Goal: Information Seeking & Learning: Find specific page/section

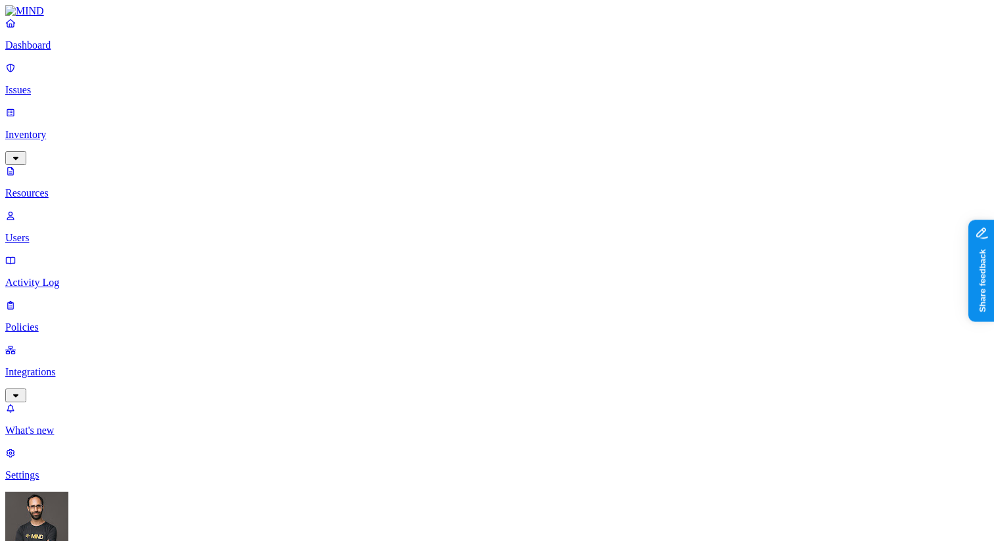
type input "ERF"
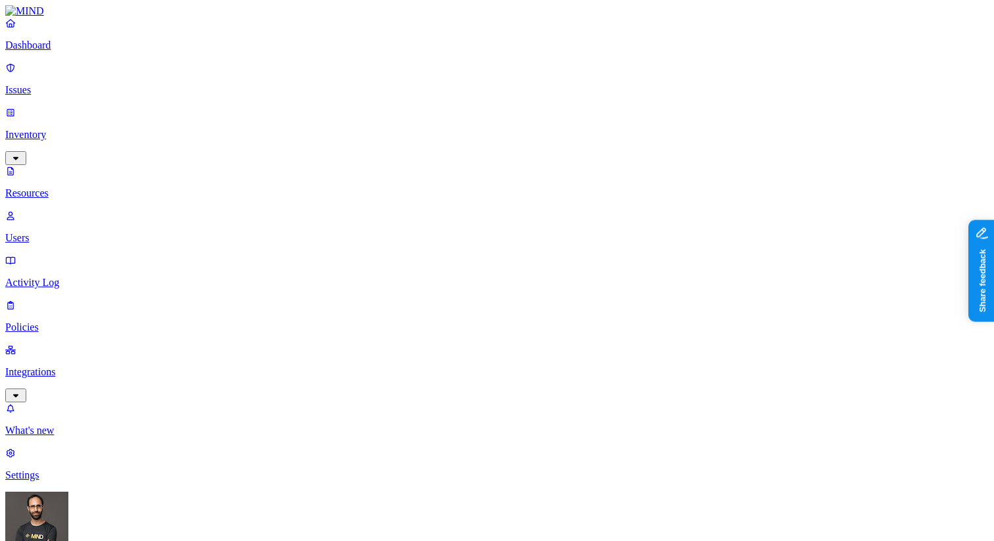
click at [67, 277] on p "Activity Log" at bounding box center [497, 283] width 984 height 12
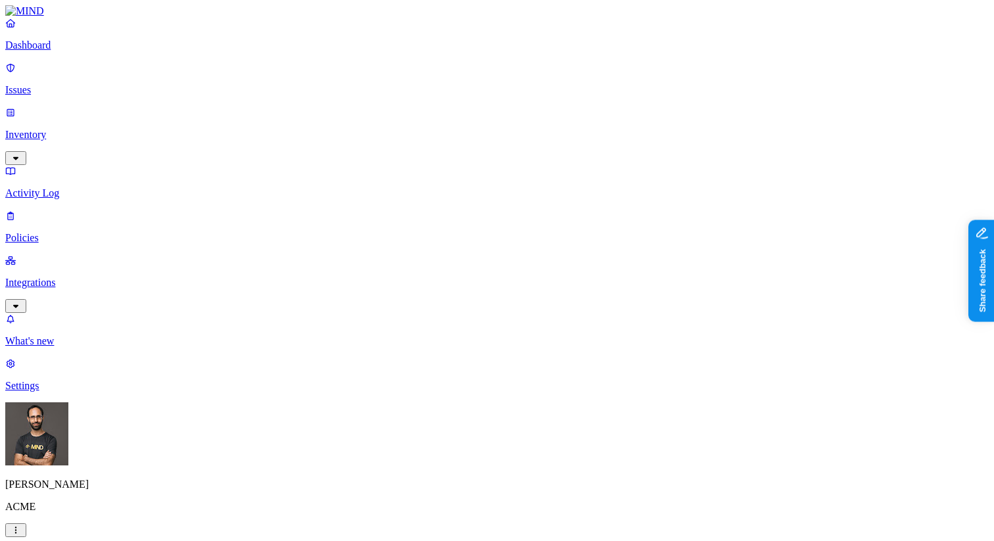
click at [85, 129] on p "Inventory" at bounding box center [497, 135] width 984 height 12
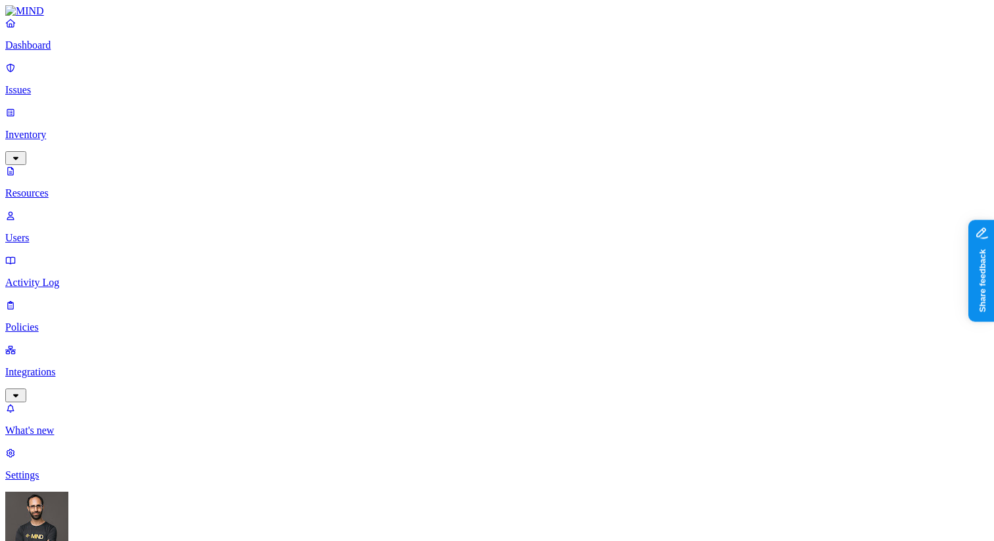
scroll to position [17, 0]
type input "EFR"
